Goal: Task Accomplishment & Management: Complete application form

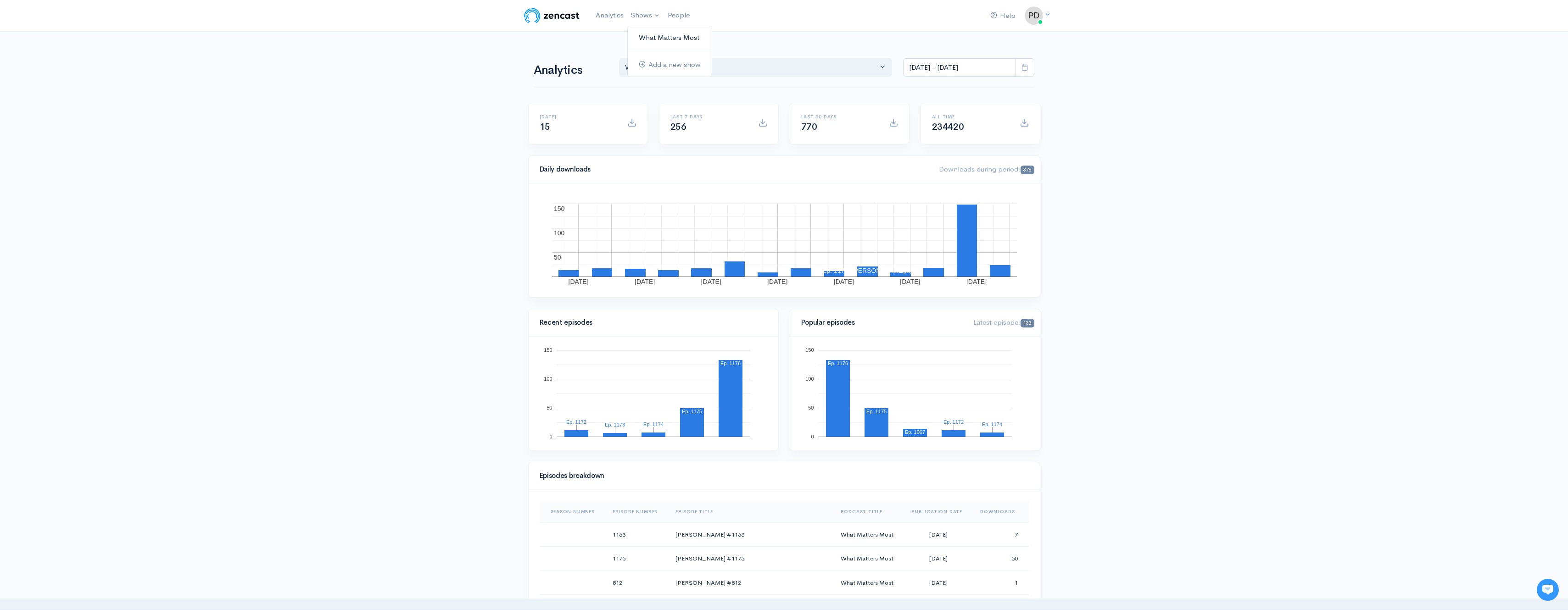
click at [656, 35] on link "What Matters Most" at bounding box center [669, 38] width 84 height 16
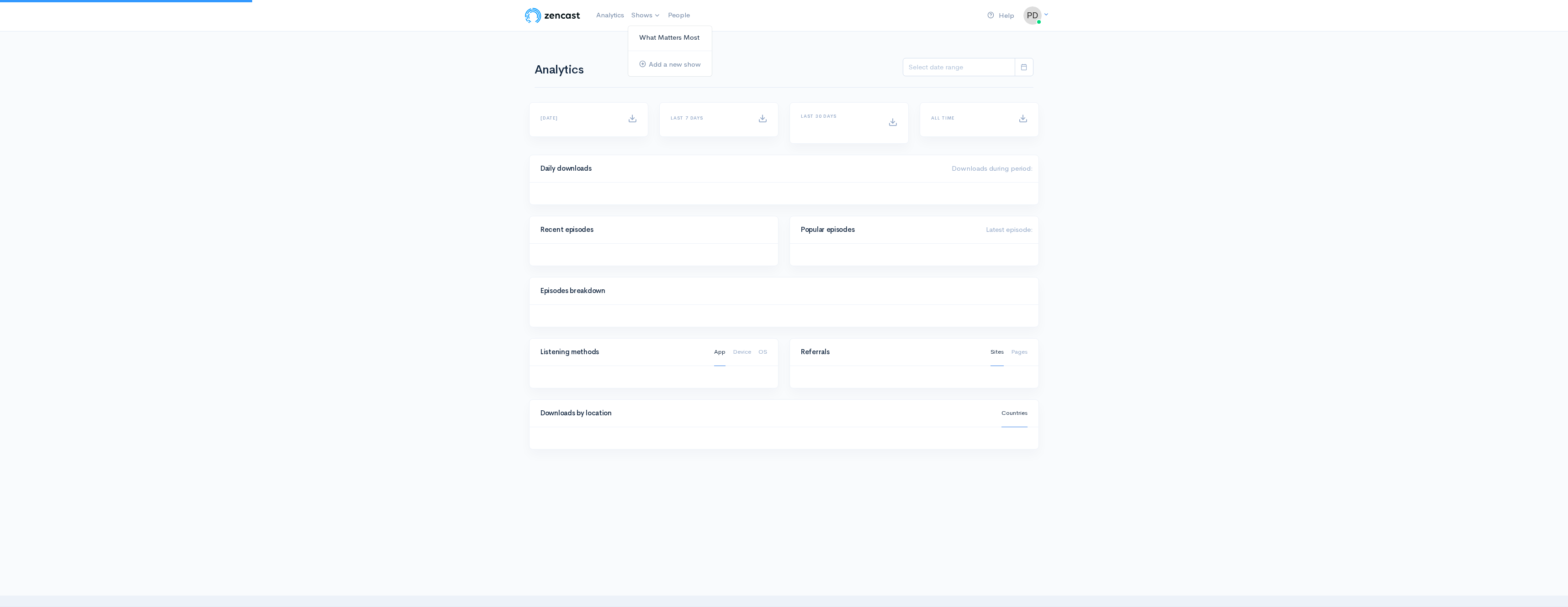
click at [656, 37] on link "What Matters Most" at bounding box center [670, 38] width 83 height 16
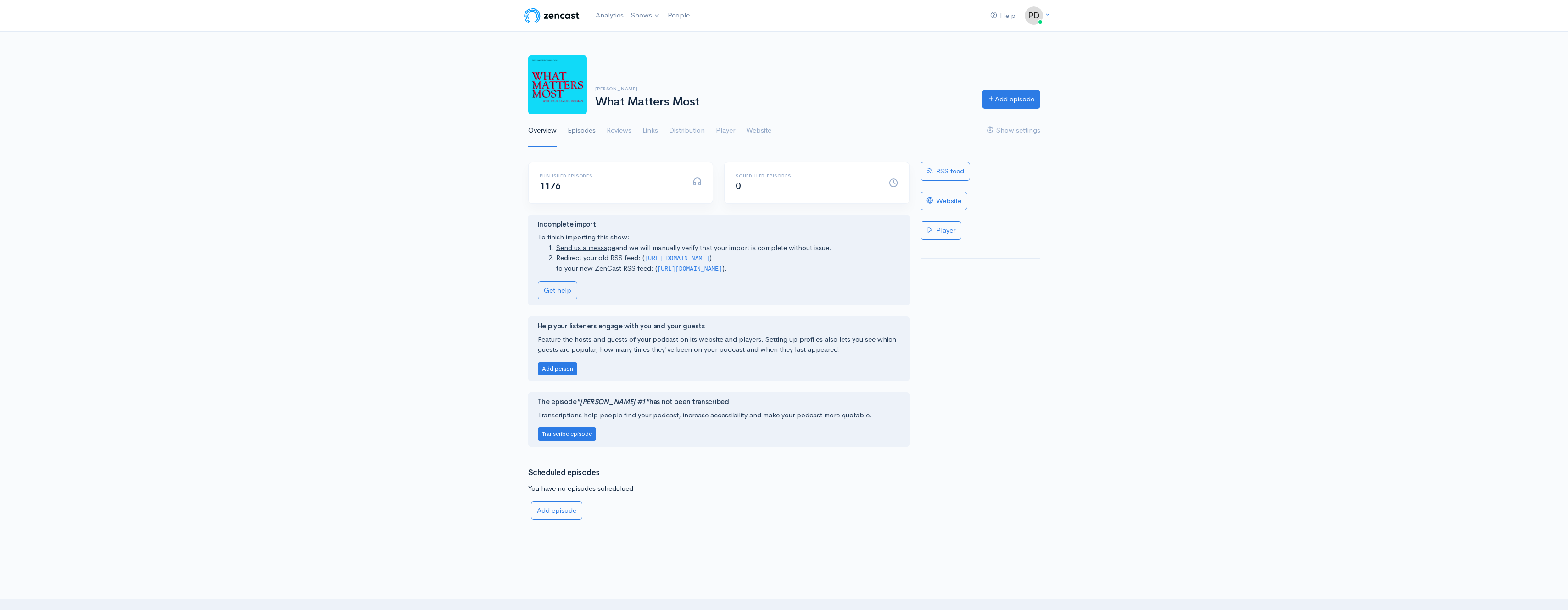
click at [581, 130] on link "Episodes" at bounding box center [581, 131] width 28 height 33
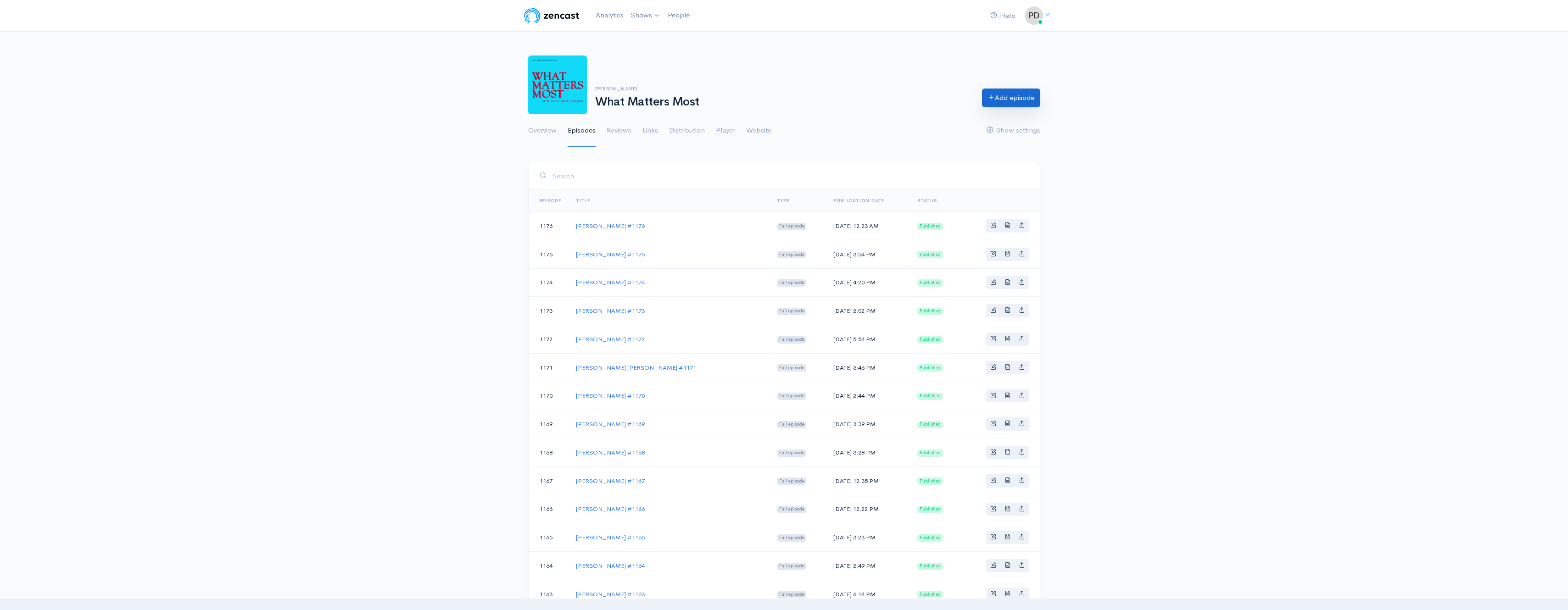
click at [1018, 103] on link "Add episode" at bounding box center [1010, 98] width 58 height 19
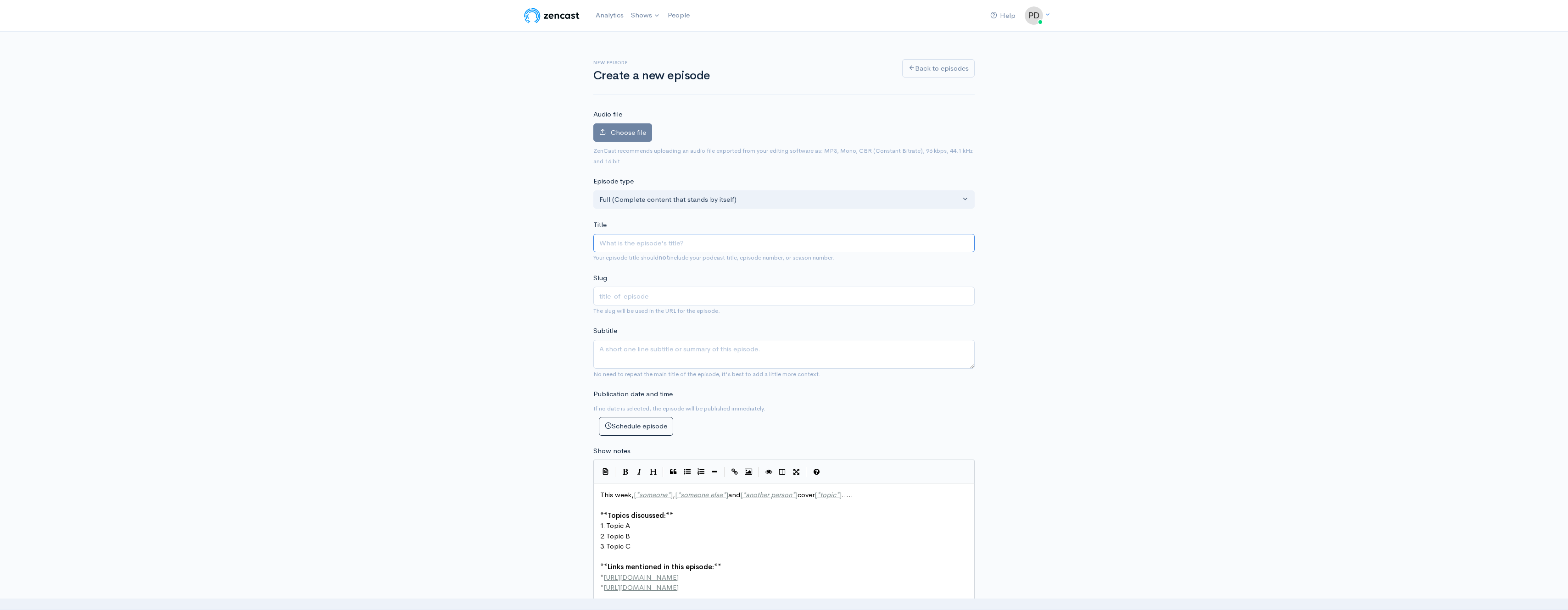
type input "D"
type input "d"
type input "Dr"
type input "dr"
type input "Dr. D"
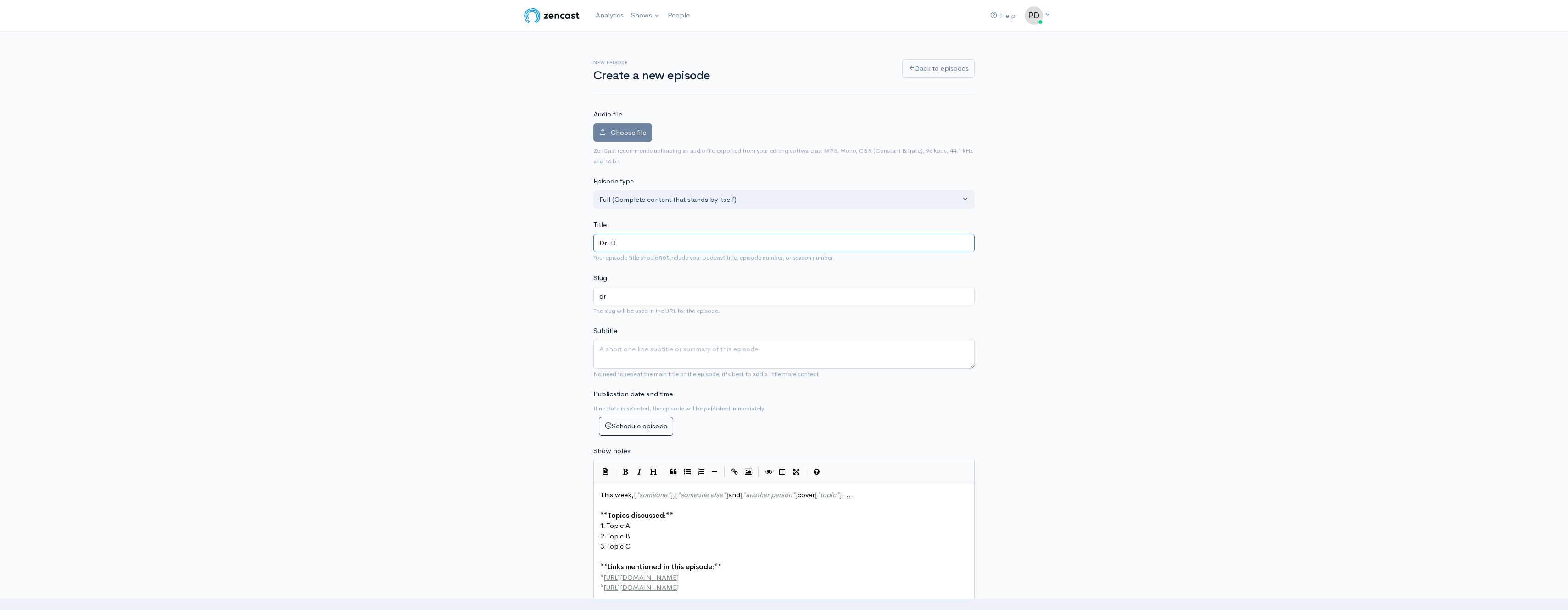
type input "dr-d"
type input "Dr. Da"
type input "dr-da"
type input "Dr. Dav"
type input "dr-dav"
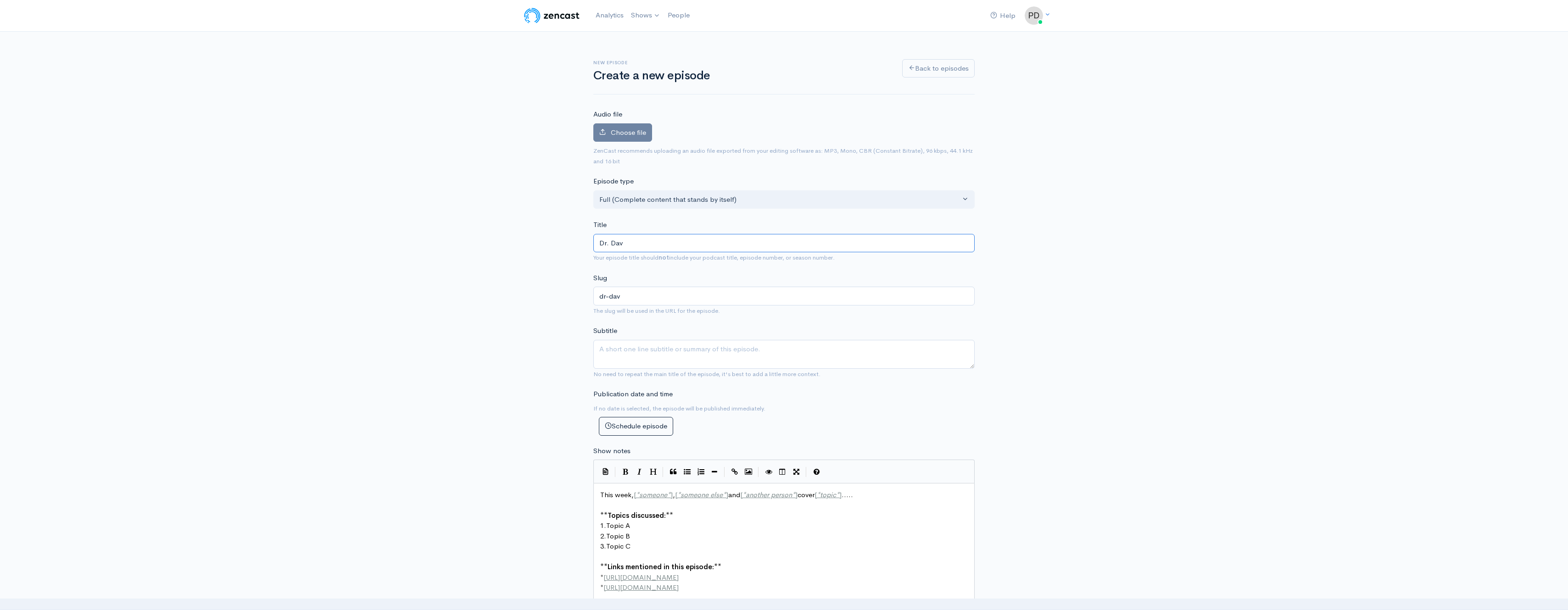
type input "[PERSON_NAME]"
type input "dr-[PERSON_NAME]"
type input "[PERSON_NAME]"
type input "dr-[PERSON_NAME]"
type input "[PERSON_NAME]"
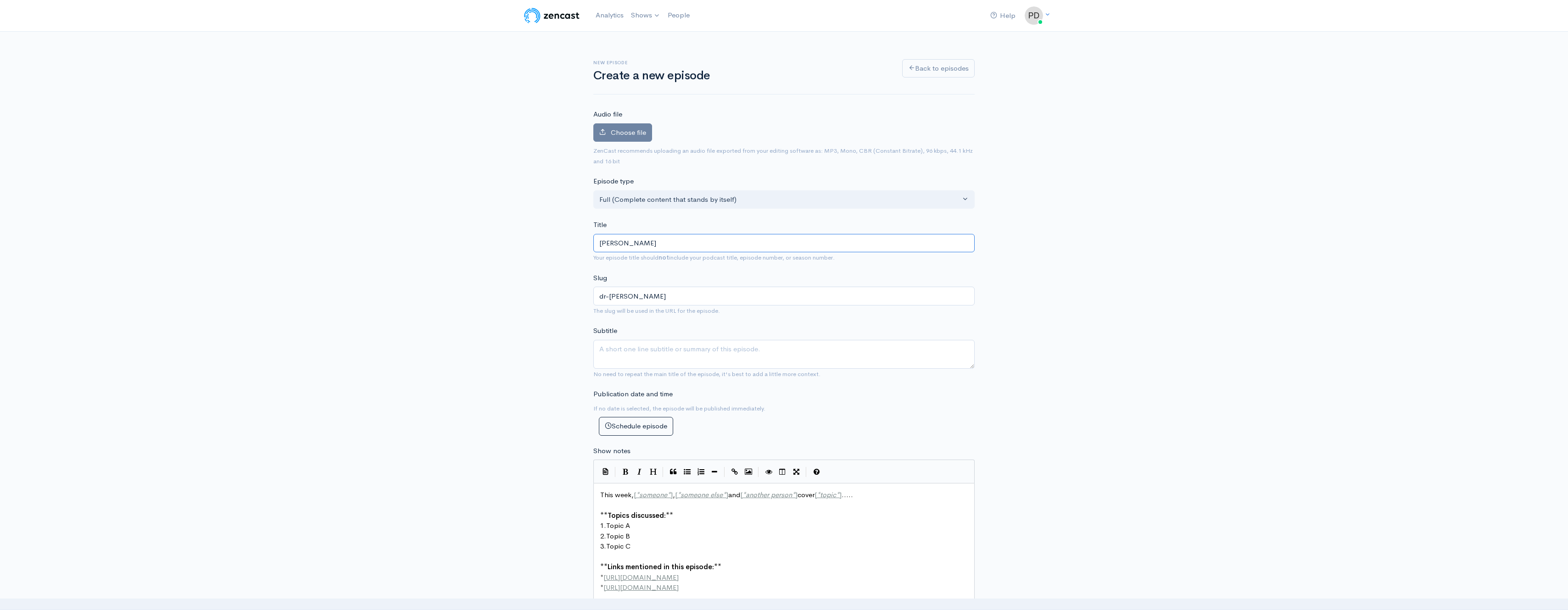
type input "dr-[PERSON_NAME]"
type input "[PERSON_NAME]"
type input "dr-[PERSON_NAME]-le"
type input "[PERSON_NAME]"
type input "dr-[PERSON_NAME]"
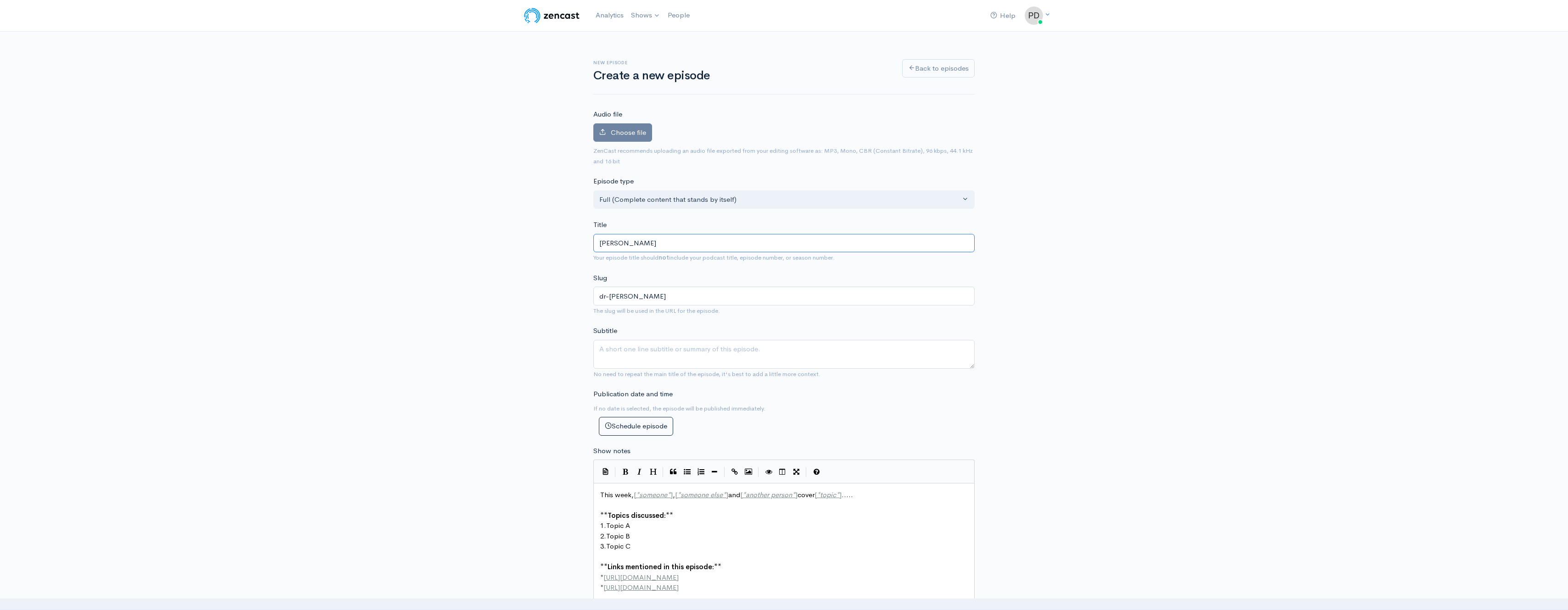
type input "[PERSON_NAME]"
type input "dr-[PERSON_NAME]"
type input "[PERSON_NAME]"
type input "dr-[PERSON_NAME]"
type input "[PERSON_NAME] #1"
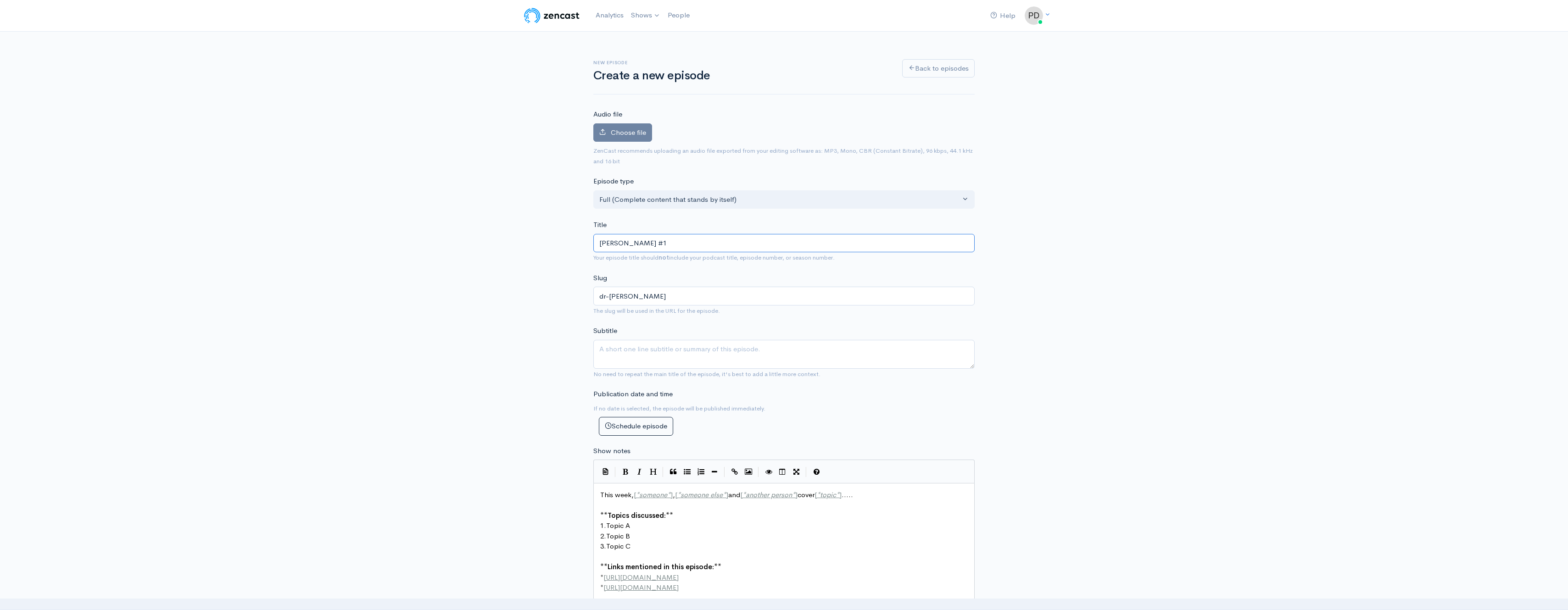
type input "dr-[PERSON_NAME]-1"
type input "[PERSON_NAME] #11"
type input "dr-[PERSON_NAME]-11"
type input "[PERSON_NAME] #117"
type input "dr-[PERSON_NAME]-117"
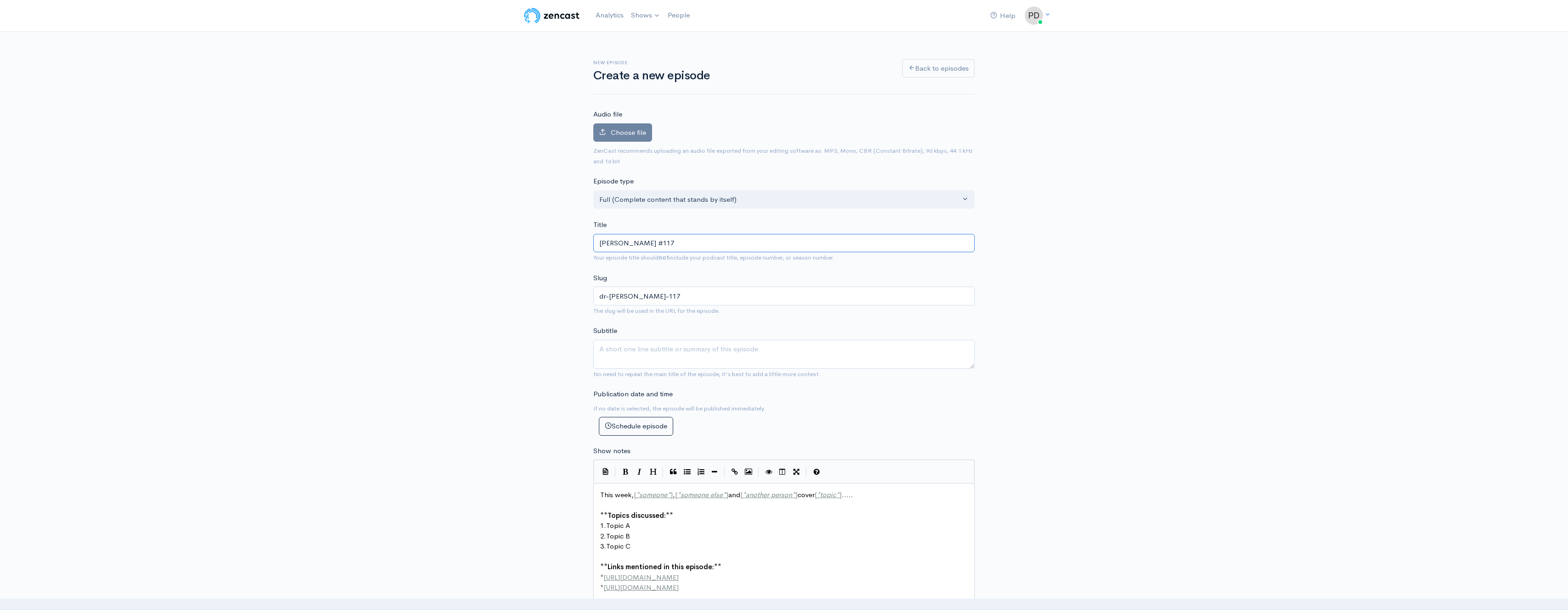
type input "[PERSON_NAME] #1177"
type input "dr-[PERSON_NAME]-1177"
type input "[PERSON_NAME] #1177"
click at [628, 137] on label "Choose file" at bounding box center [623, 133] width 59 height 19
click at [0, 0] on input "Choose file" at bounding box center [0, 0] width 0 height 0
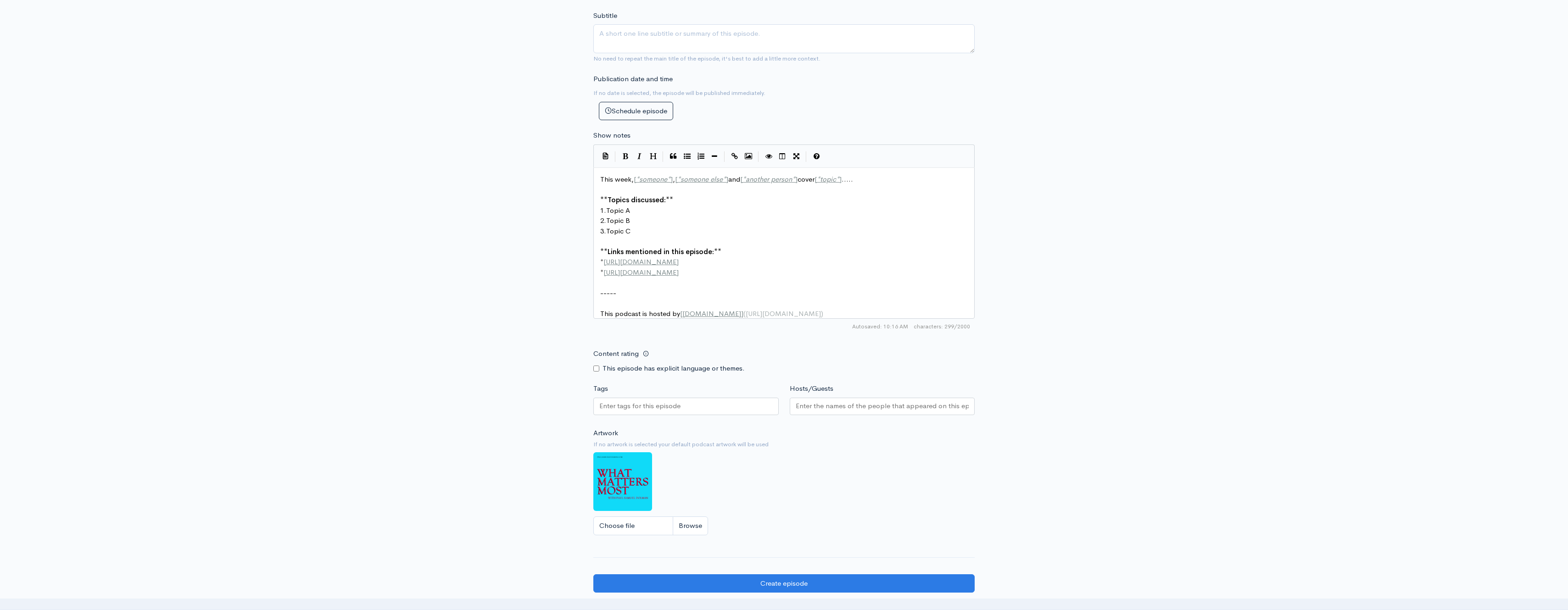
scroll to position [509, 0]
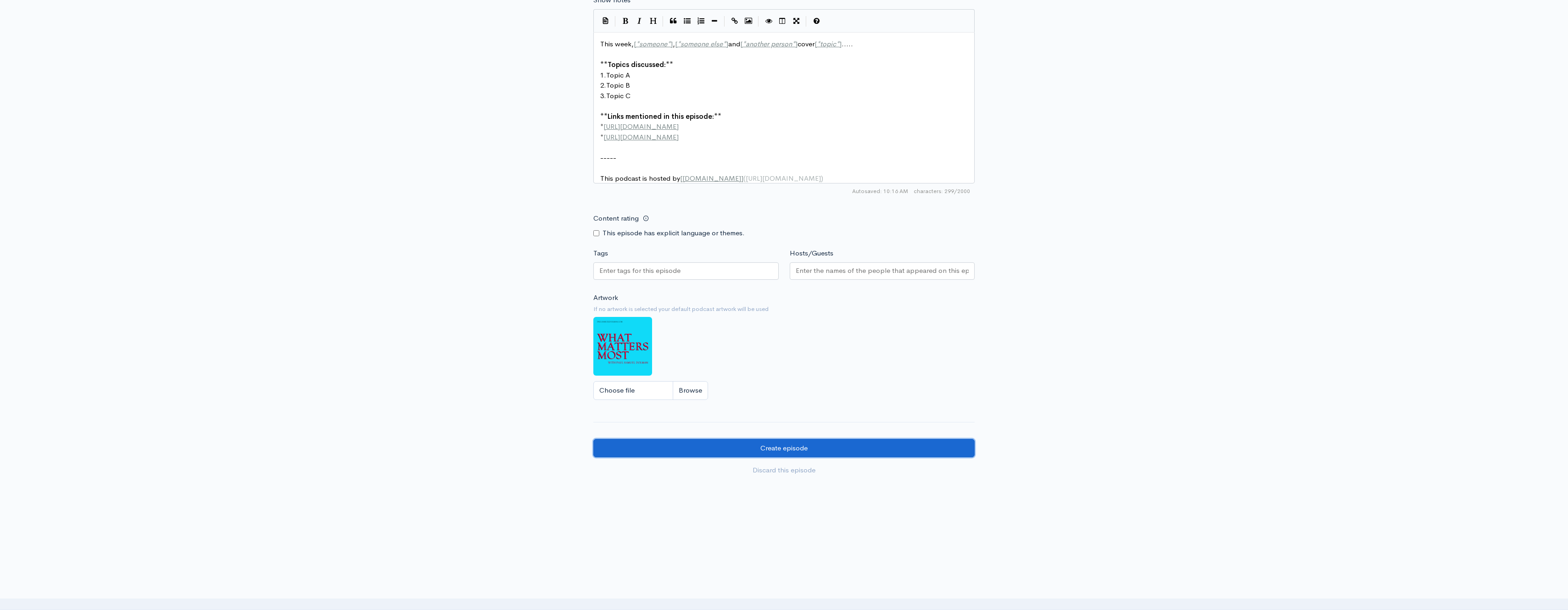
click at [773, 447] on input "Create episode" at bounding box center [784, 448] width 381 height 19
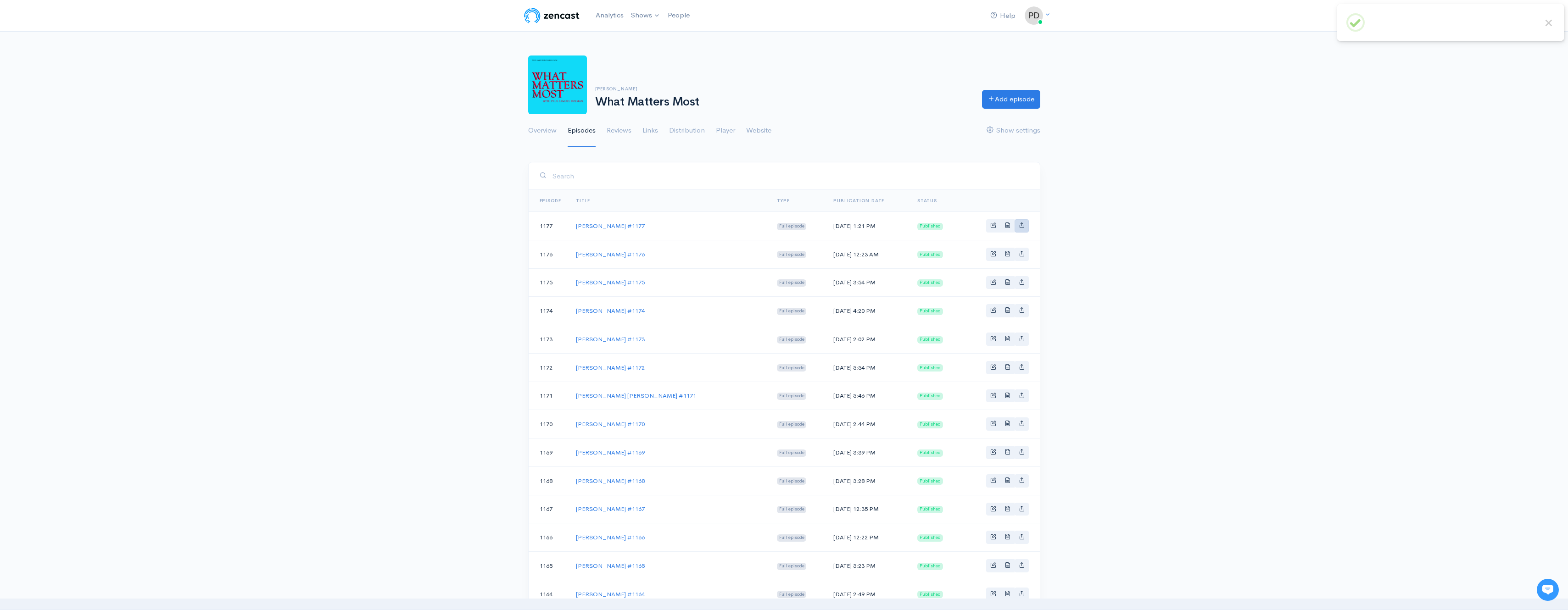
click at [1023, 225] on icon "Basic example" at bounding box center [1021, 225] width 6 height 6
type input "https://what-matters-most-11737421.zencast.website/episodes/dr-david-lesch-1177"
type input "https://media.zencast.fm/what-matters-most-11737421/908963b7-27d0-4e46-8471-ca6…"
type input "<iframe src='https://share.zencast.fm/embed/episode/908963b7-27d0-4e46-8471-ca6…"
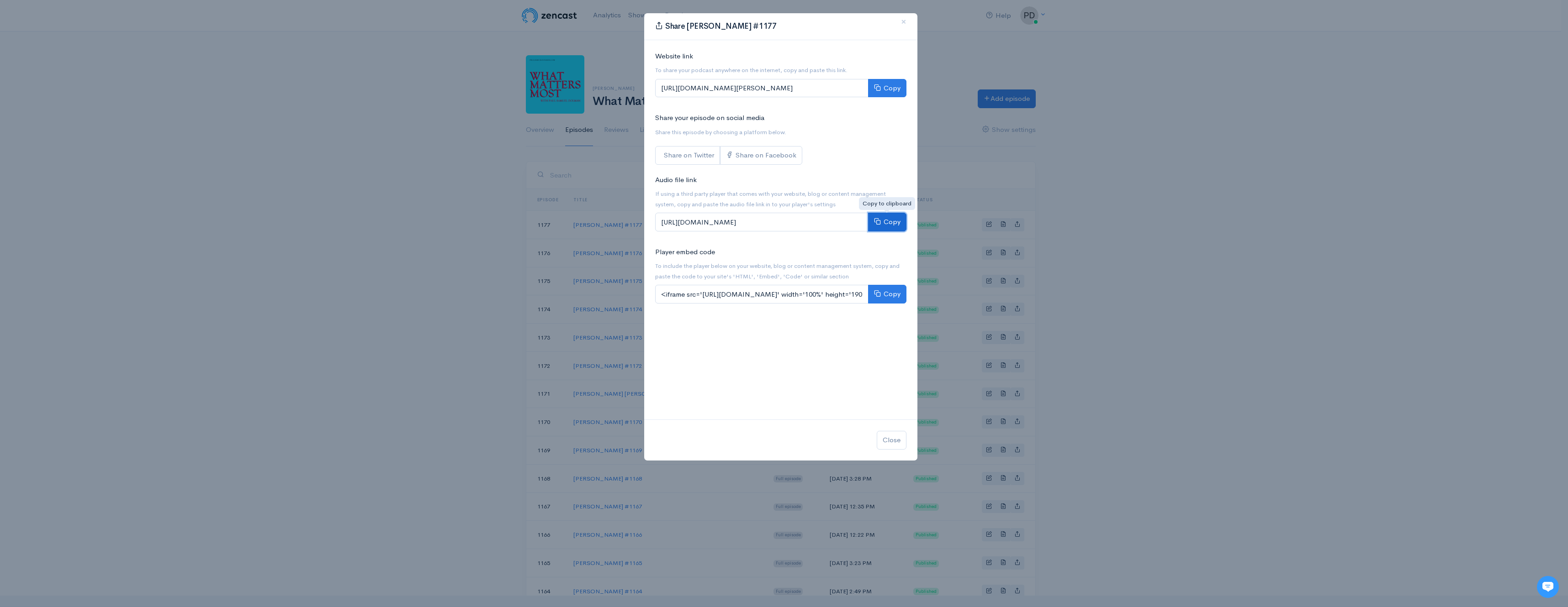
click at [895, 224] on button "Copy" at bounding box center [887, 222] width 38 height 19
click at [882, 220] on button "Copy" at bounding box center [887, 222] width 38 height 19
click at [722, 219] on input "https://media.zencast.fm/what-matters-most-11737421/908963b7-27d0-4e46-8471-ca6…" at bounding box center [761, 222] width 214 height 19
drag, startPoint x: 662, startPoint y: 223, endPoint x: 935, endPoint y: 223, distance: 273.0
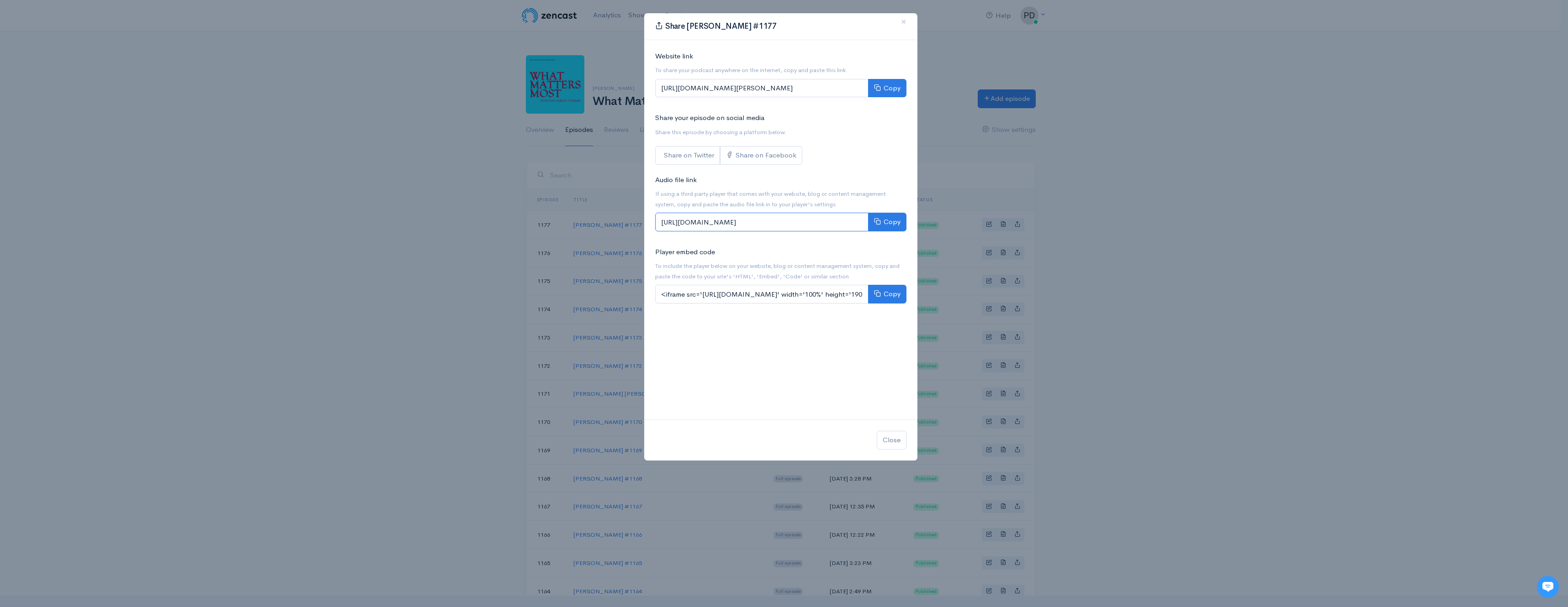
click at [935, 223] on div "Share Dr. David Lesch #1177 × Website link To share your podcast anywhere on th…" at bounding box center [784, 304] width 1568 height 607
